Goal: Navigation & Orientation: Understand site structure

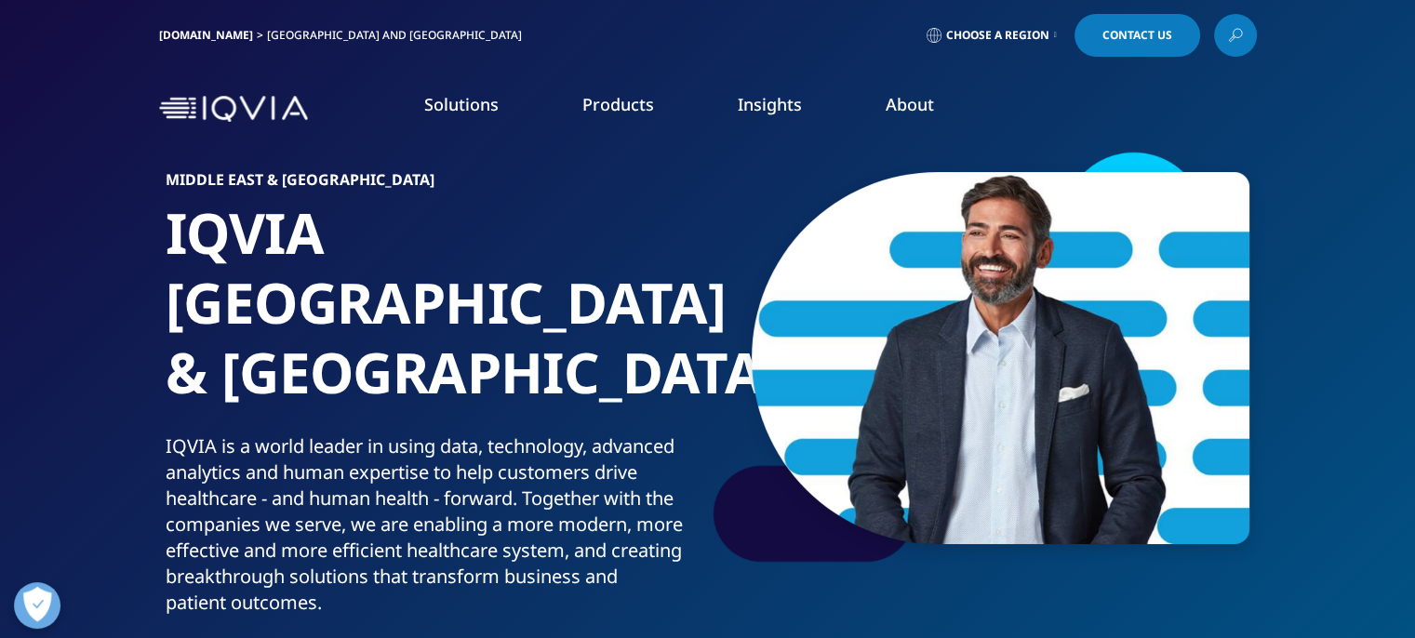
click at [1052, 31] on link "Choose a Region" at bounding box center [992, 35] width 138 height 43
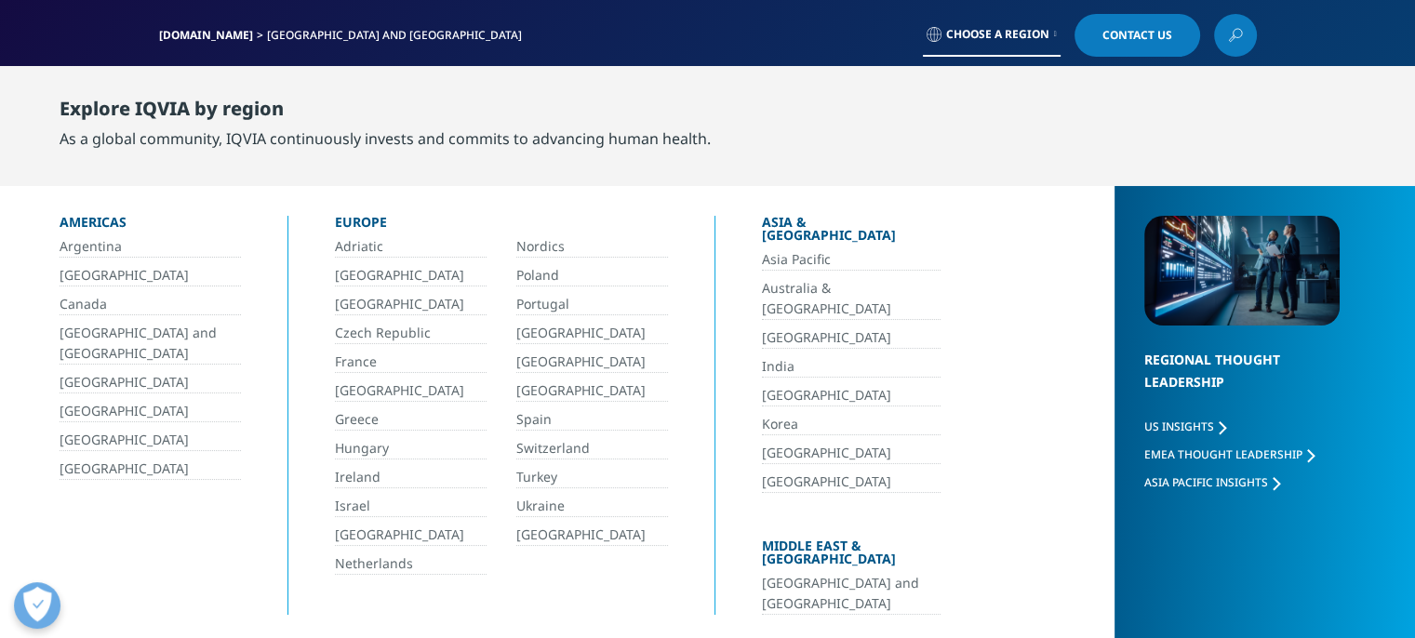
click at [889, 539] on div "Middle East & [GEOGRAPHIC_DATA]" at bounding box center [851, 555] width 179 height 33
click at [793, 573] on link "[GEOGRAPHIC_DATA] and [GEOGRAPHIC_DATA]" at bounding box center [851, 594] width 179 height 42
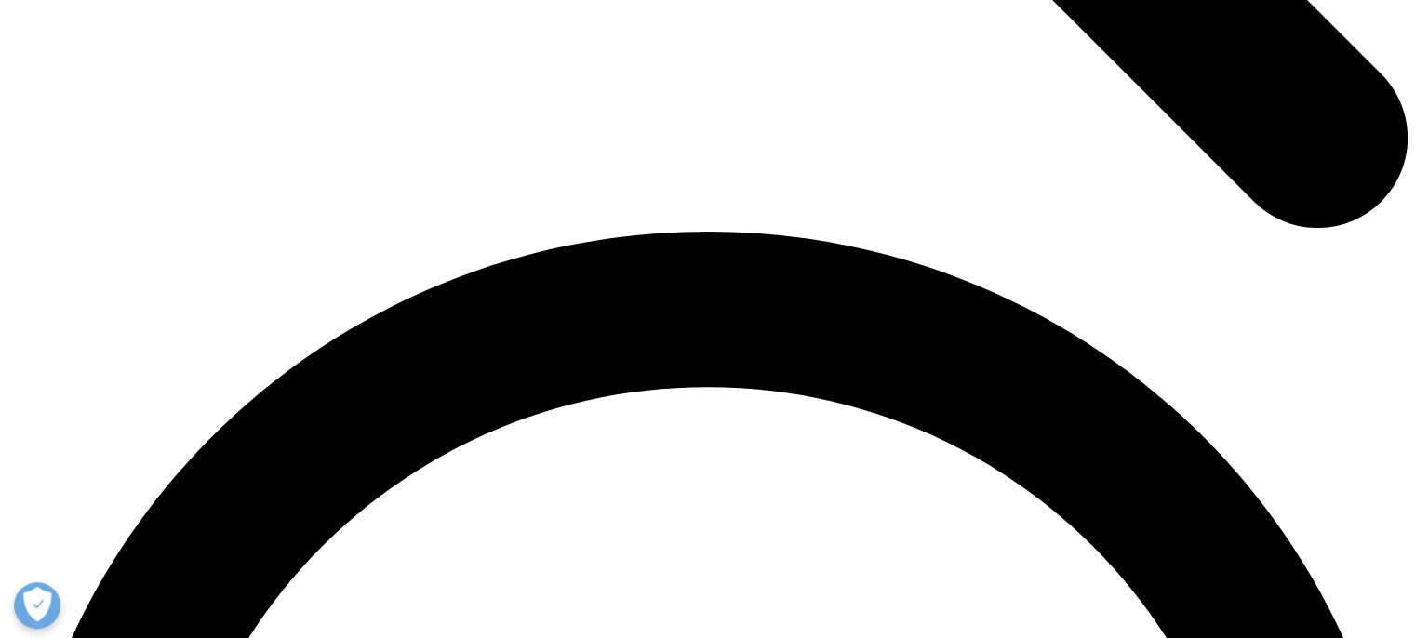
scroll to position [2604, 0]
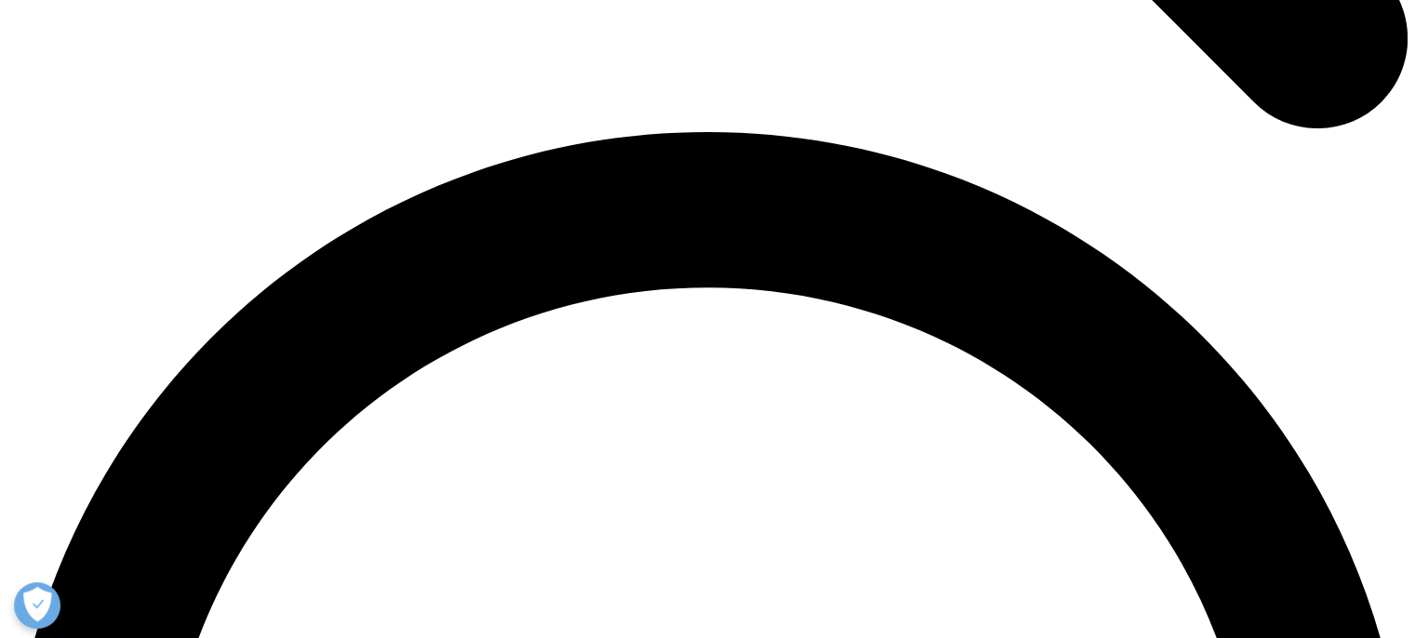
scroll to position [2679, 0]
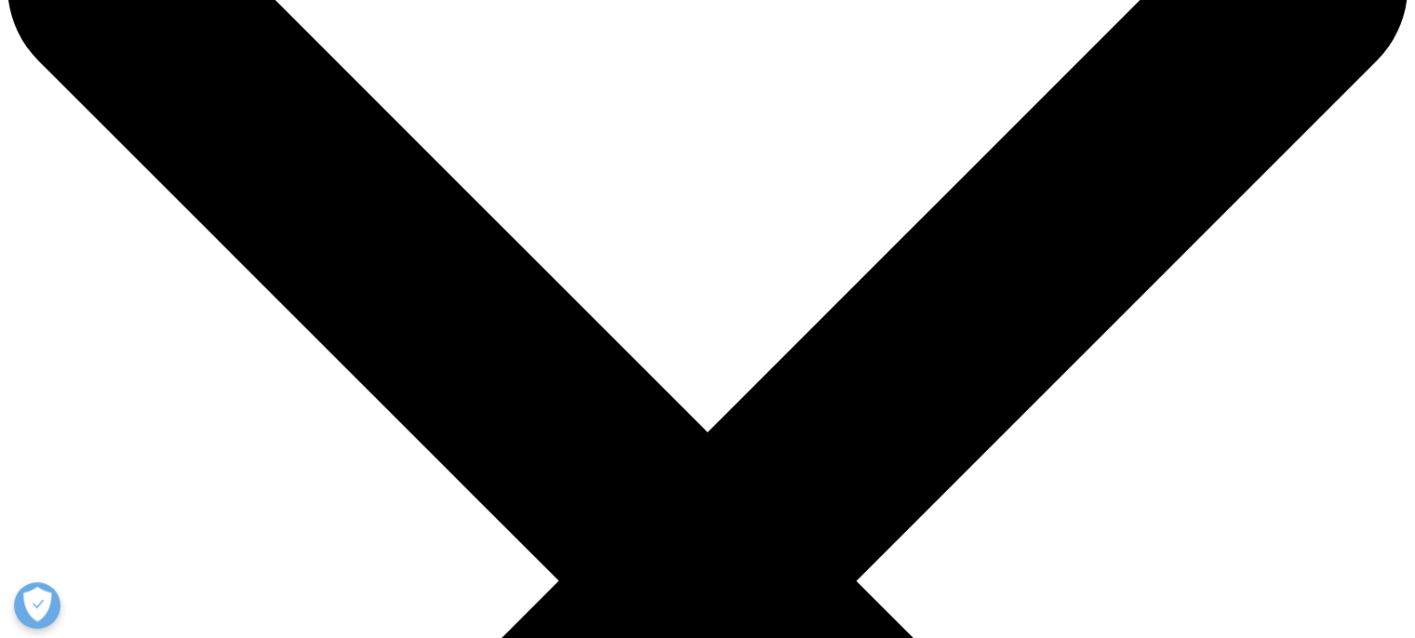
scroll to position [0, 0]
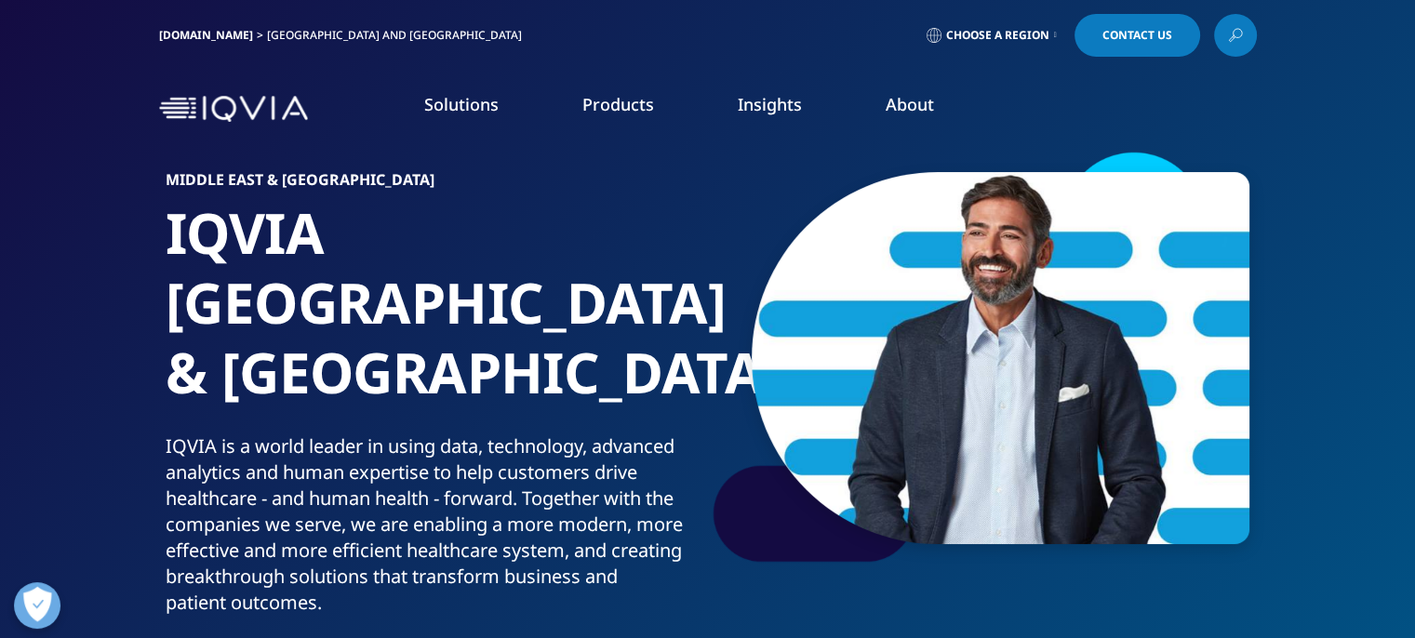
click at [454, 102] on link "Solutions" at bounding box center [461, 104] width 74 height 22
click at [583, 105] on link "Products" at bounding box center [618, 104] width 72 height 22
click at [471, 109] on link "Solutions" at bounding box center [461, 104] width 74 height 22
click at [620, 94] on link "Products" at bounding box center [618, 104] width 72 height 22
